Goal: Task Accomplishment & Management: Use online tool/utility

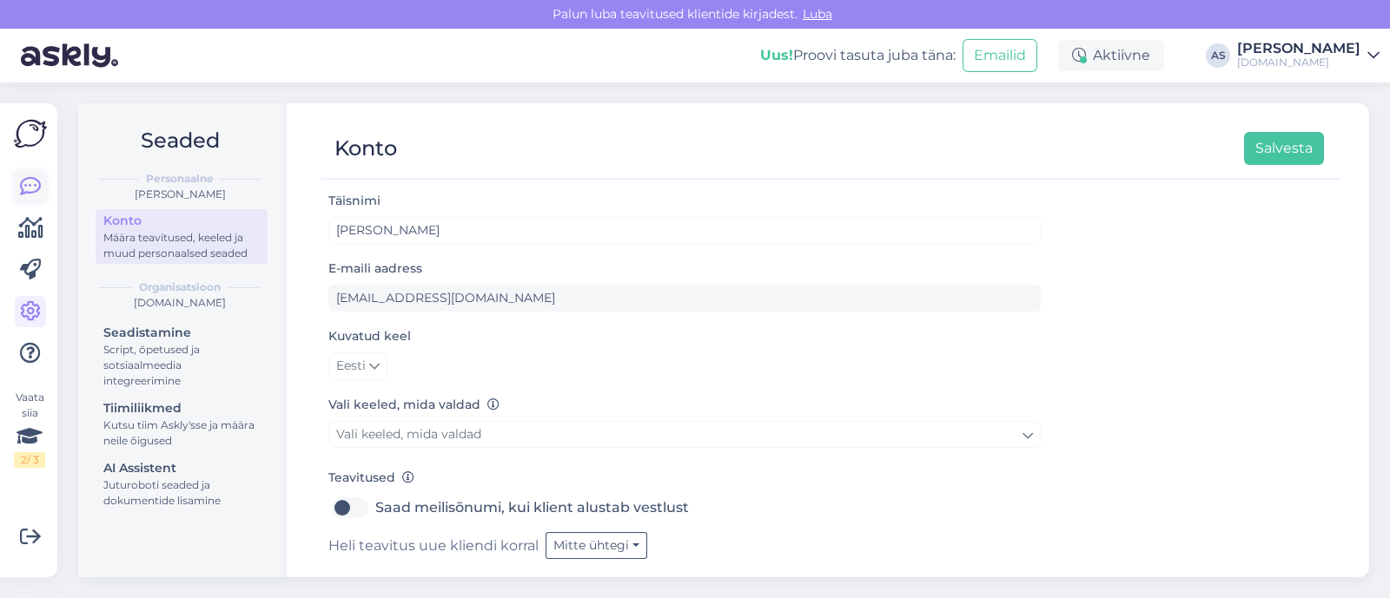
click at [28, 188] on icon at bounding box center [30, 186] width 21 height 21
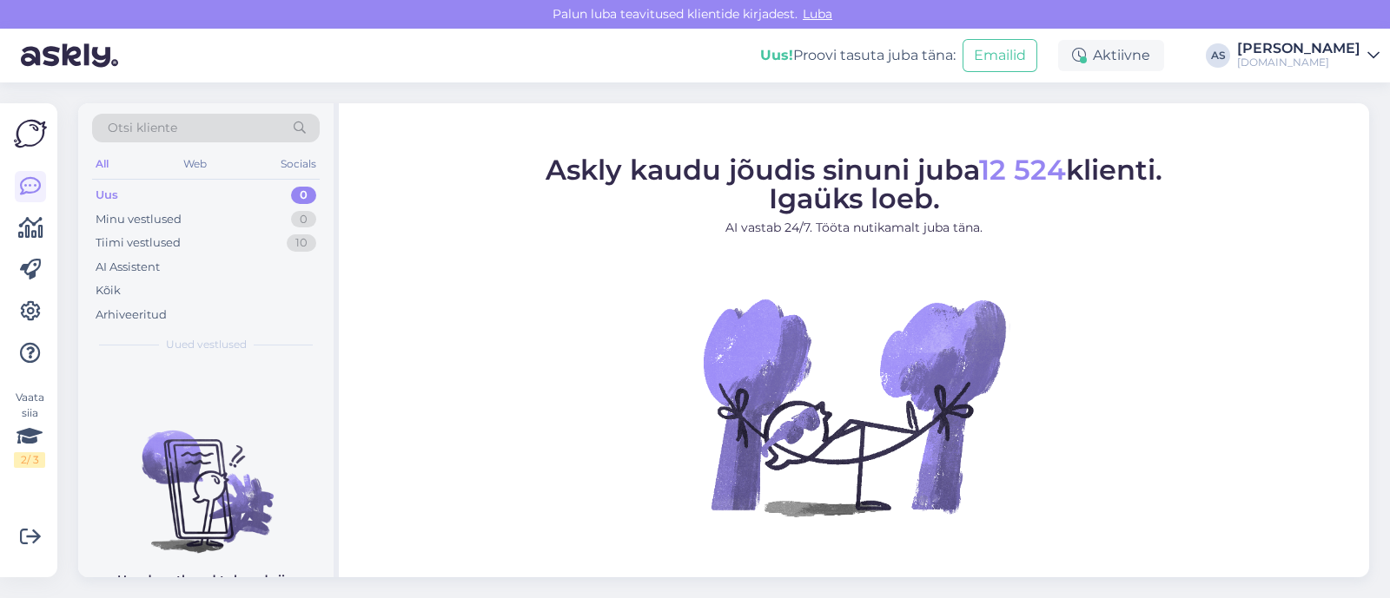
click at [241, 123] on div "Otsi kliente" at bounding box center [206, 128] width 228 height 29
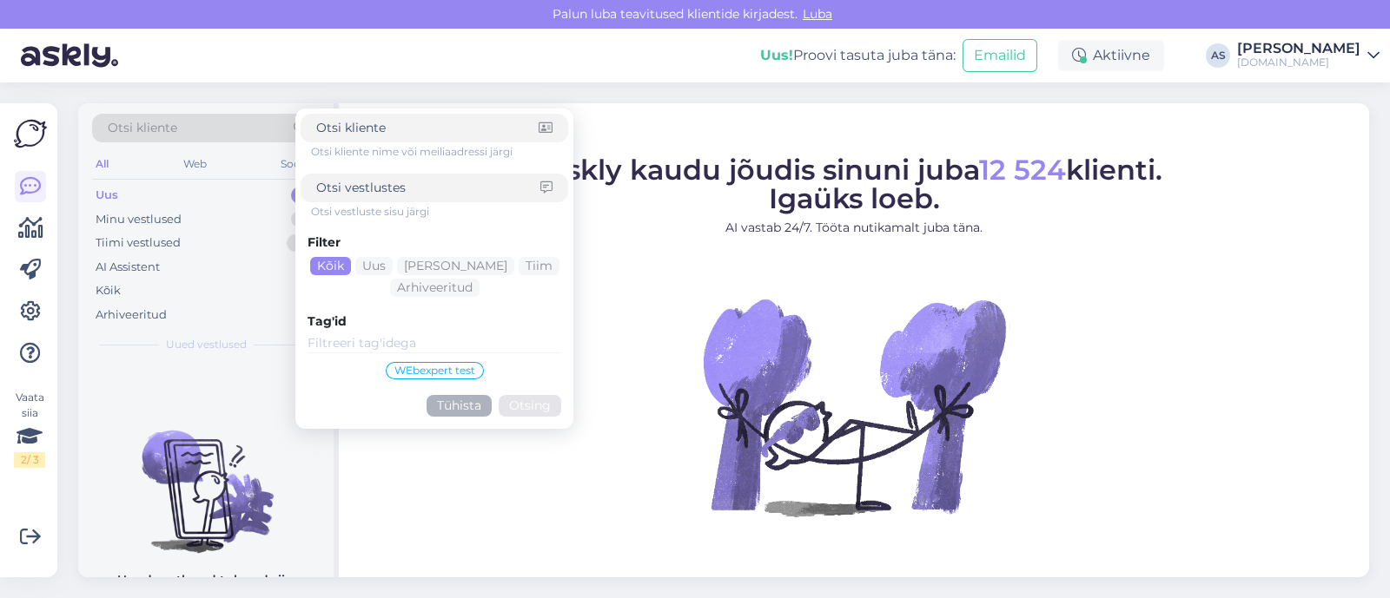
click at [443, 120] on input at bounding box center [427, 128] width 222 height 18
type input "[EMAIL_ADDRESS][DOMAIN_NAME]"
click at [547, 404] on button "Otsing" at bounding box center [530, 406] width 63 height 22
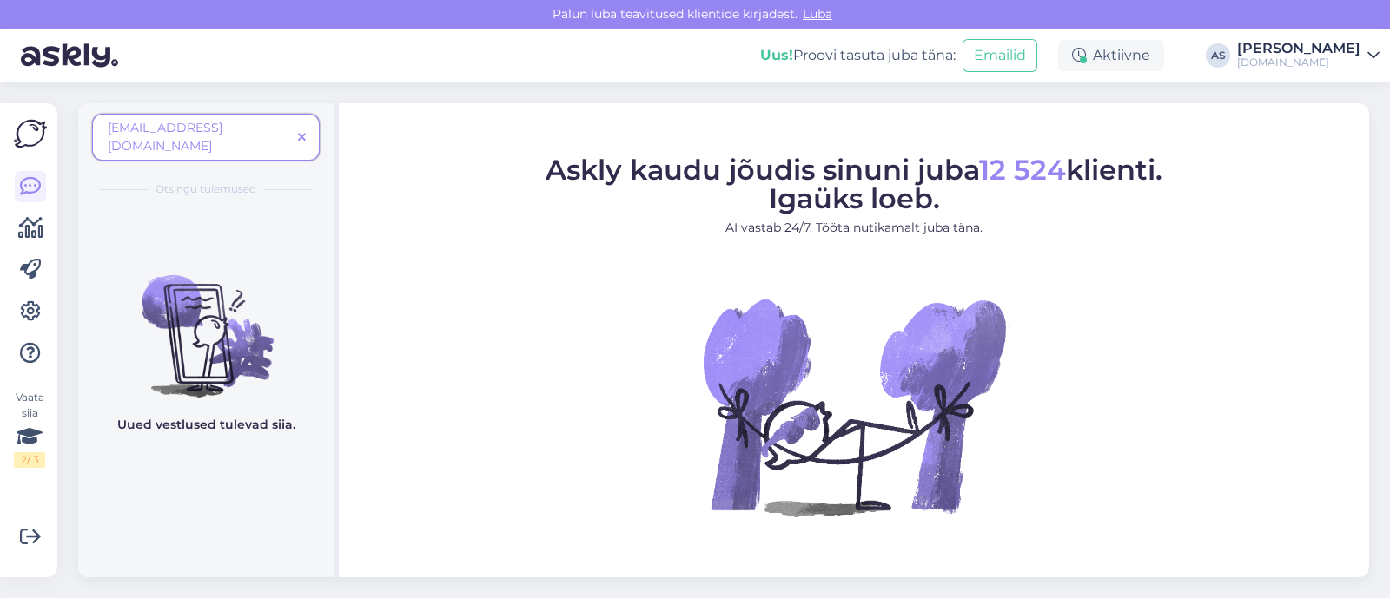
click at [304, 132] on icon at bounding box center [302, 138] width 8 height 12
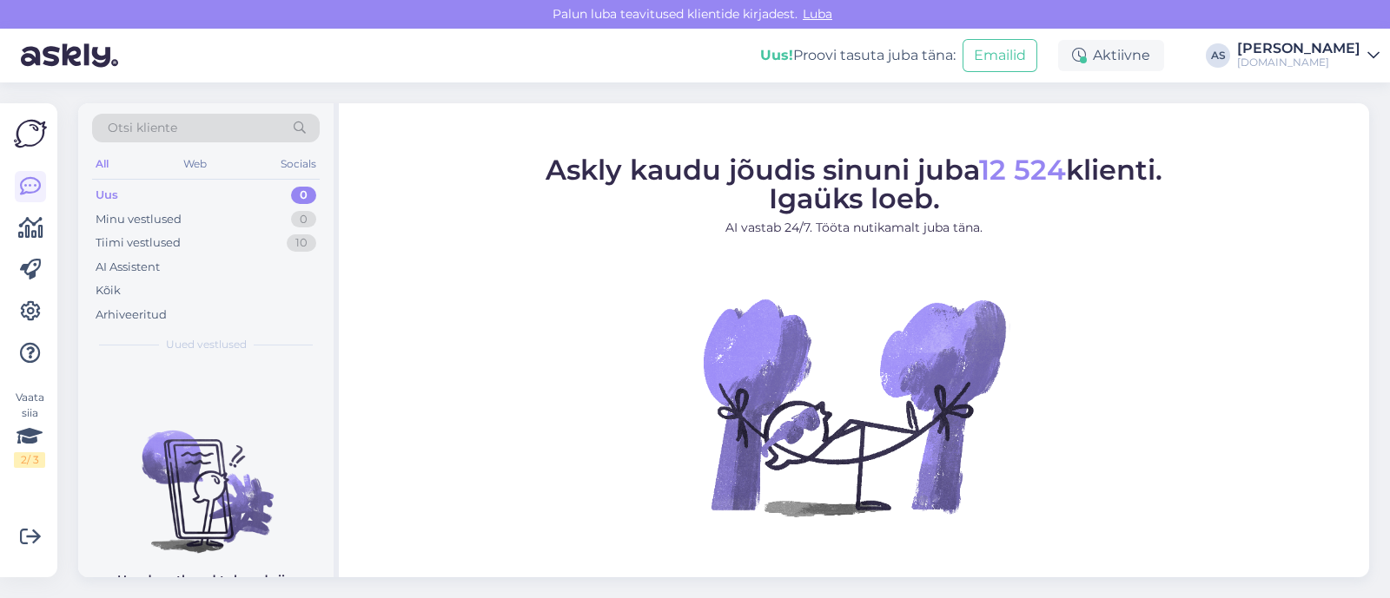
click at [259, 136] on div "Otsi kliente" at bounding box center [206, 128] width 228 height 29
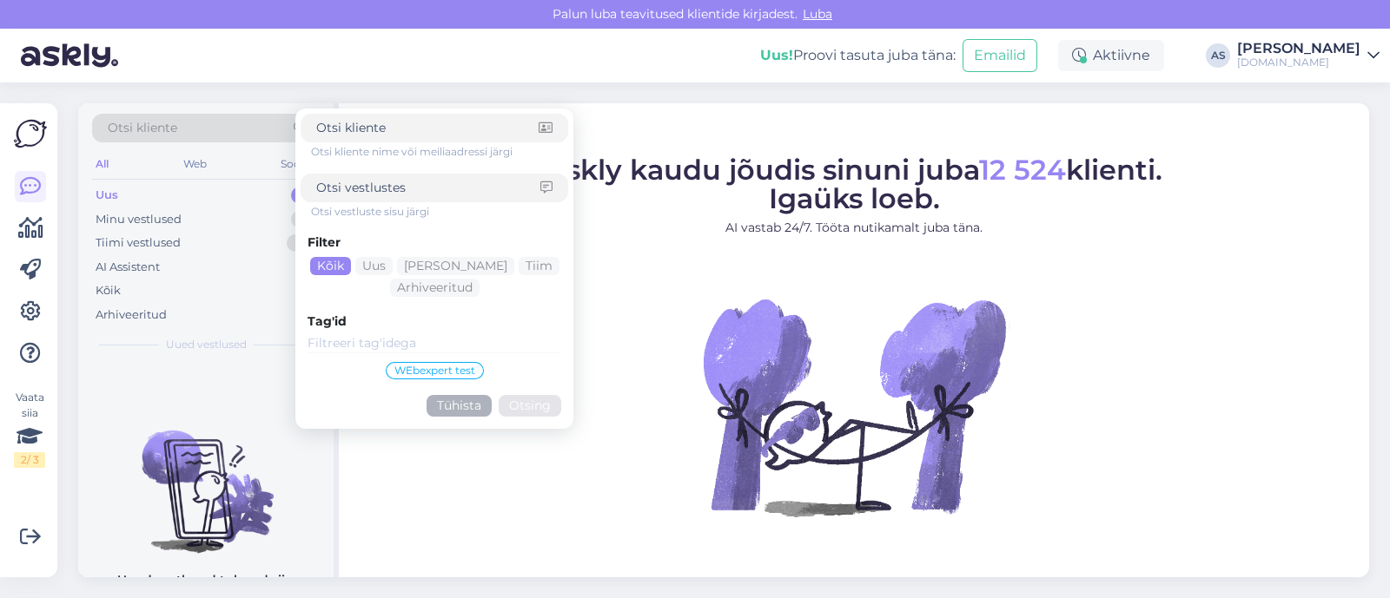
click at [399, 202] on div at bounding box center [435, 188] width 268 height 29
click at [403, 187] on input at bounding box center [428, 188] width 224 height 18
paste input "[EMAIL_ADDRESS][DOMAIN_NAME]"
type input "[EMAIL_ADDRESS][DOMAIN_NAME]"
click at [536, 403] on button "Otsing" at bounding box center [530, 406] width 63 height 22
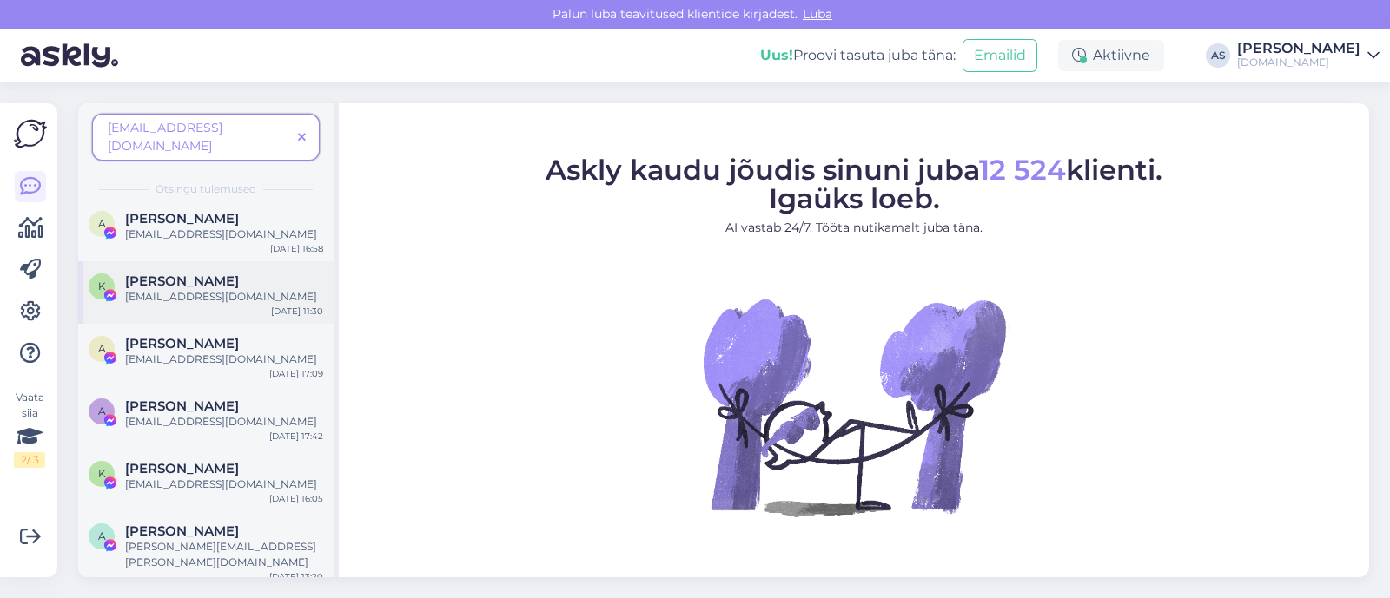
scroll to position [433, 0]
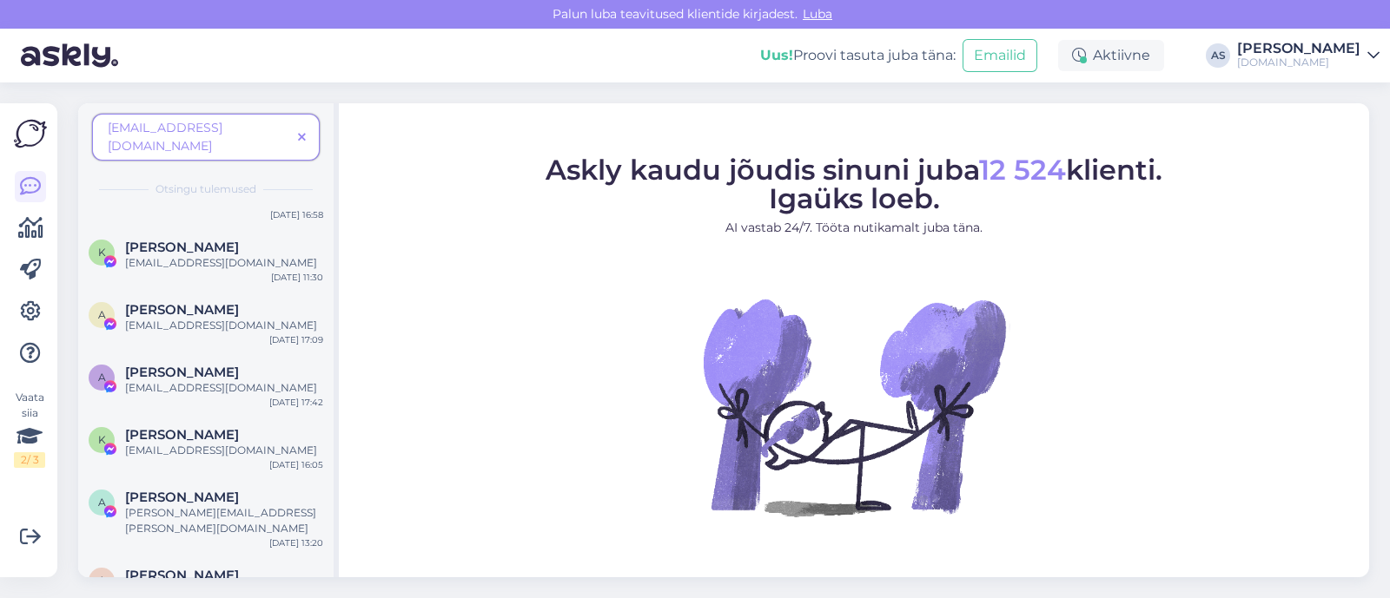
click at [295, 129] on span at bounding box center [302, 138] width 22 height 18
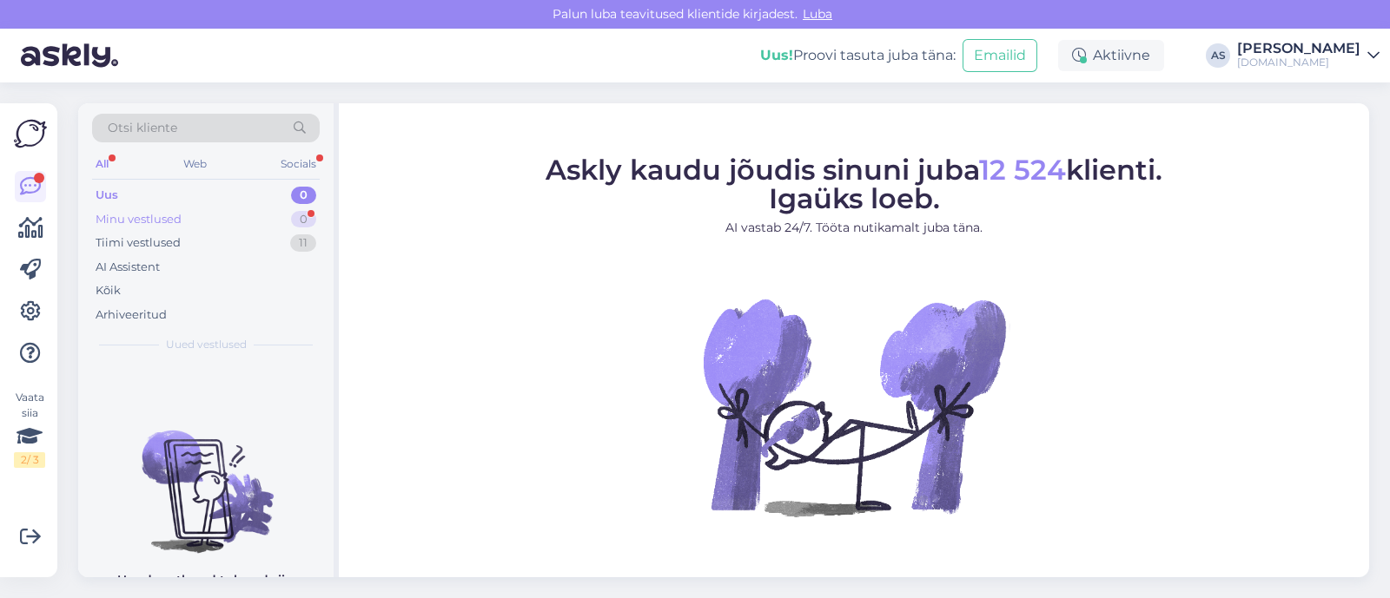
click at [235, 208] on div "Minu vestlused 0" at bounding box center [206, 220] width 228 height 24
click at [222, 245] on div "Tiimi vestlused 11" at bounding box center [206, 243] width 228 height 24
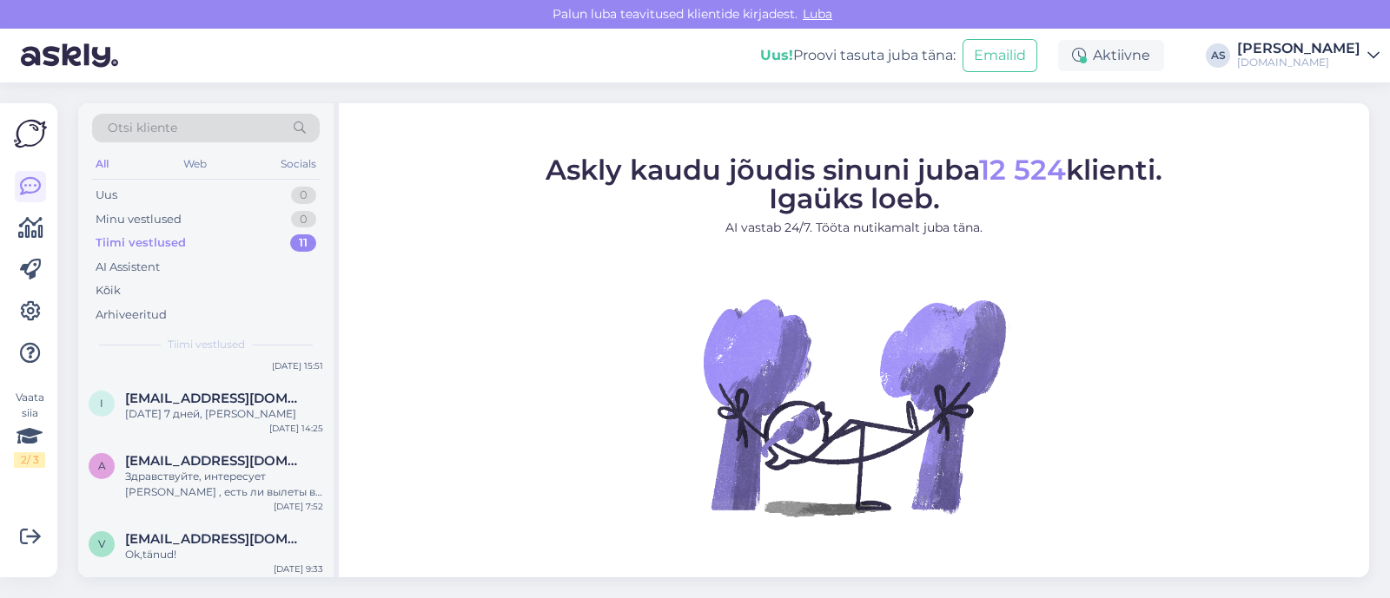
scroll to position [613, 0]
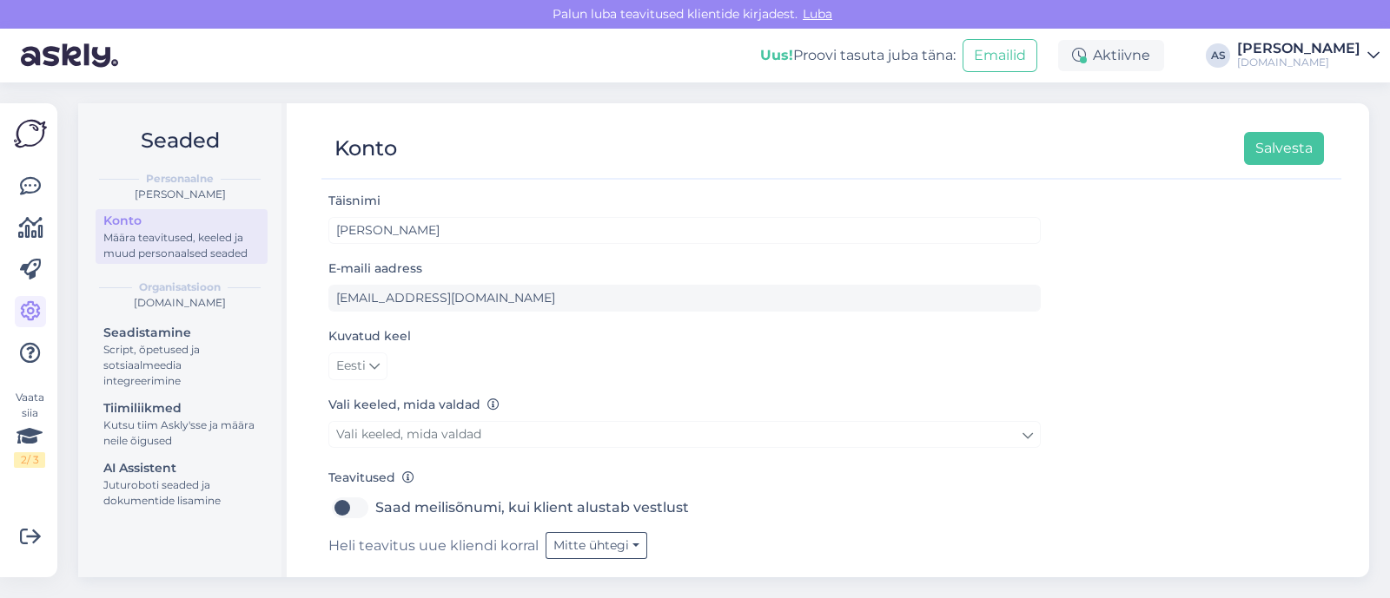
click at [6, 193] on div "Vaata siia 2 / 3 Võimalused Veendu, et Askly loob sulle väärtust. Sulge Ühenda …" at bounding box center [28, 340] width 57 height 474
click at [22, 186] on icon at bounding box center [30, 186] width 21 height 21
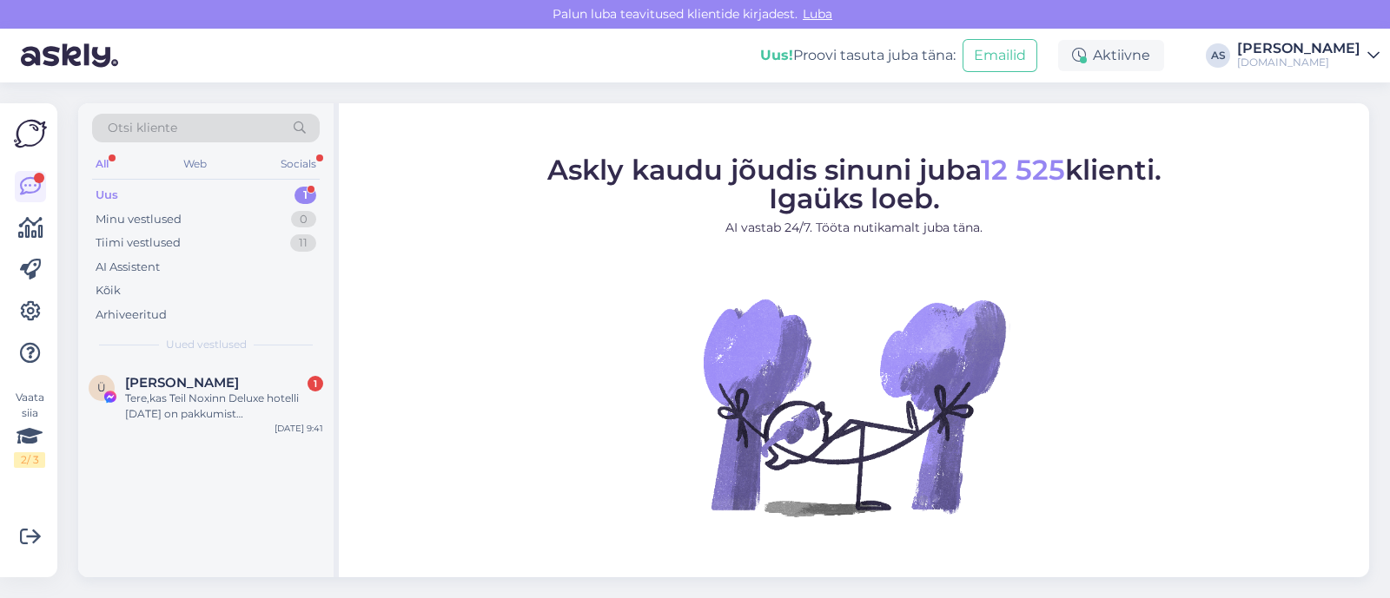
click at [176, 122] on div "Otsi kliente" at bounding box center [206, 128] width 228 height 29
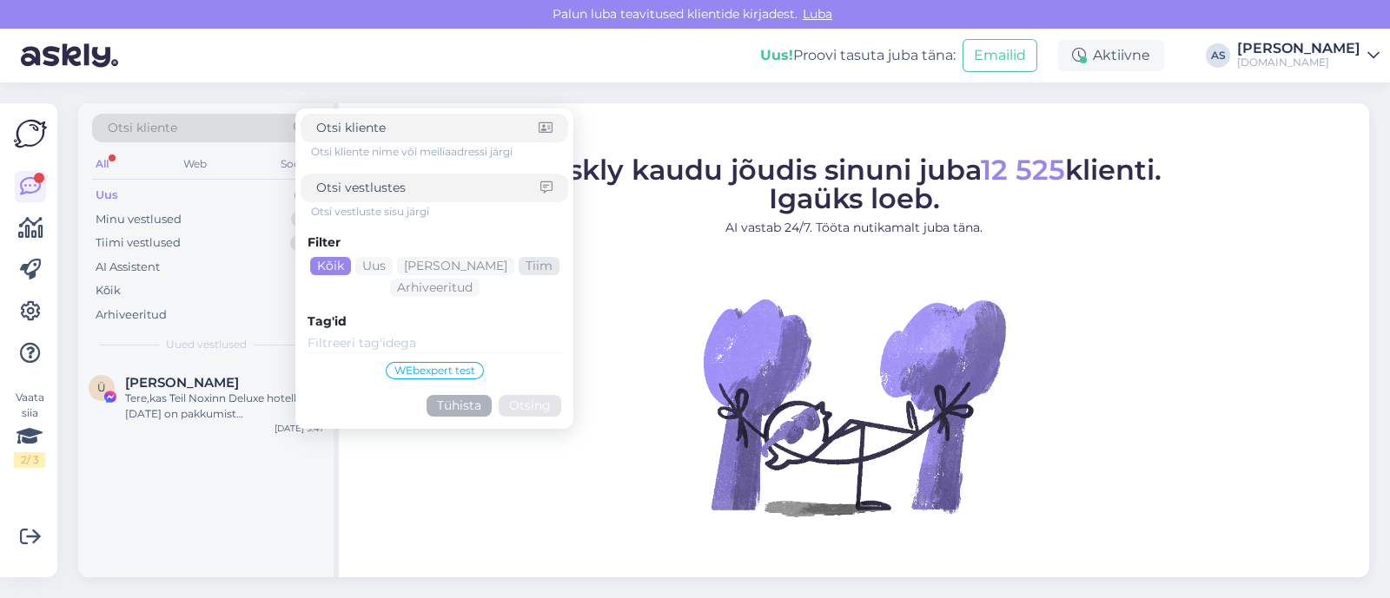
paste input "helikrillo@gmail.com"
type input "helikrillo@gmail.com"
click at [531, 405] on button "Otsing" at bounding box center [530, 406] width 63 height 22
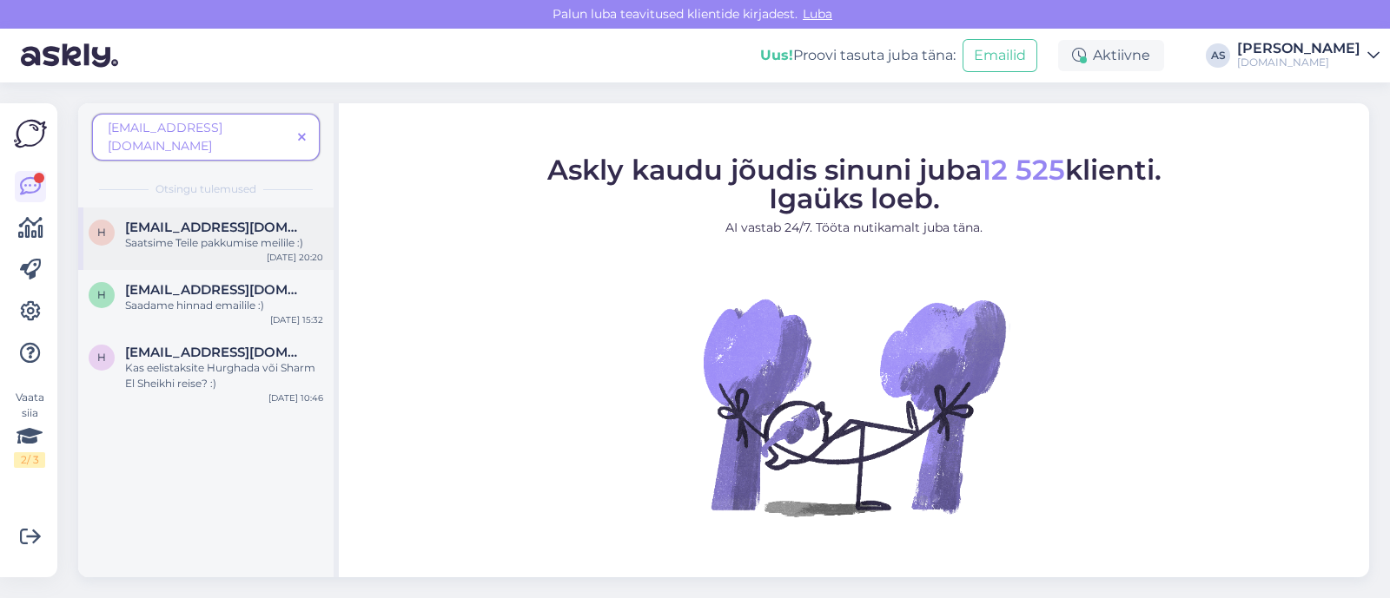
click at [275, 220] on div "helikrillo@gmail.com" at bounding box center [224, 228] width 198 height 16
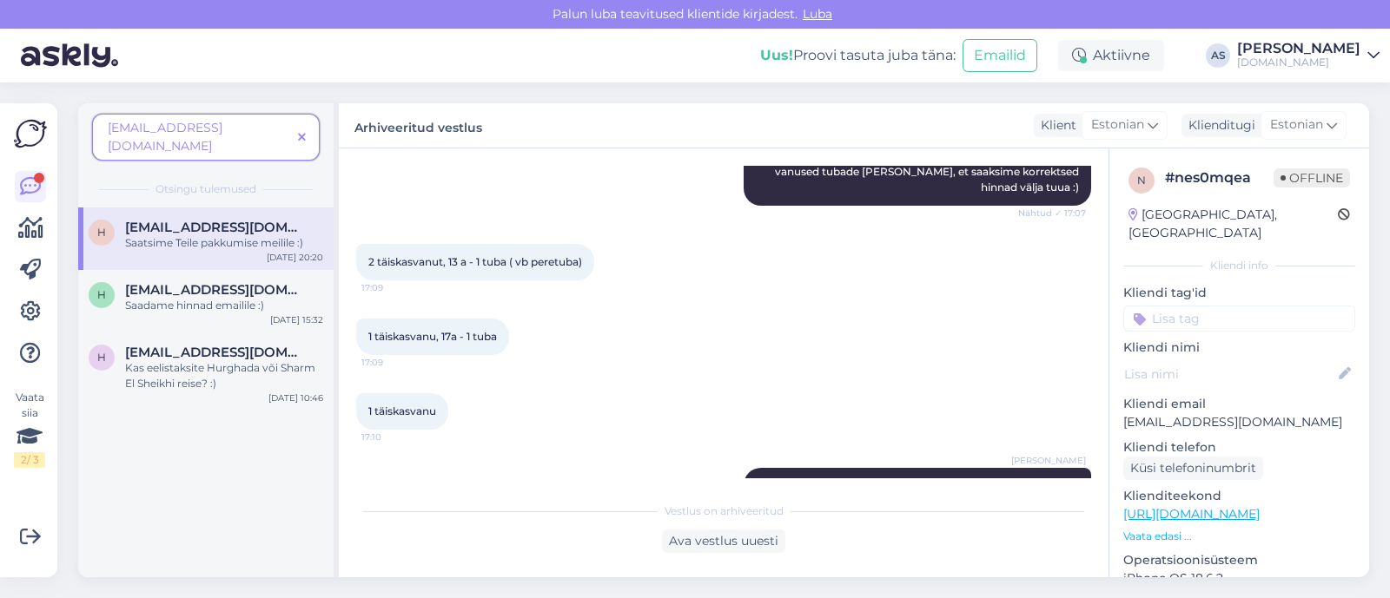
scroll to position [358, 0]
